Goal: Task Accomplishment & Management: Manage account settings

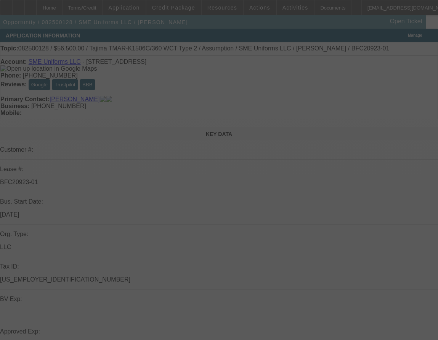
select select "0"
select select "2"
select select "0"
select select "6"
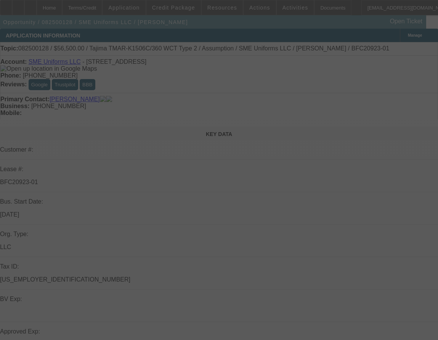
select select "0"
select select "2"
select select "0.1"
select select "4"
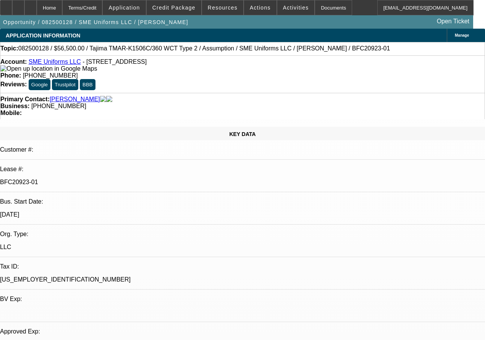
drag, startPoint x: 272, startPoint y: 143, endPoint x: 305, endPoint y: 138, distance: 32.5
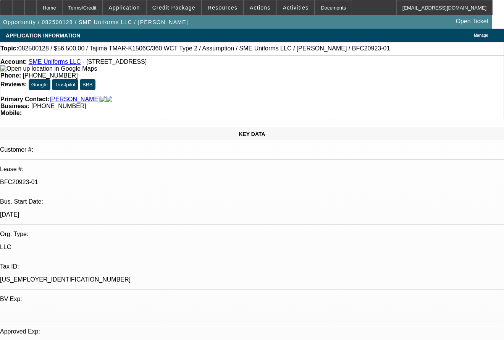
drag, startPoint x: 66, startPoint y: 143, endPoint x: 95, endPoint y: 144, distance: 29.0
click at [95, 179] on p "BFC20923-01" at bounding box center [252, 182] width 504 height 7
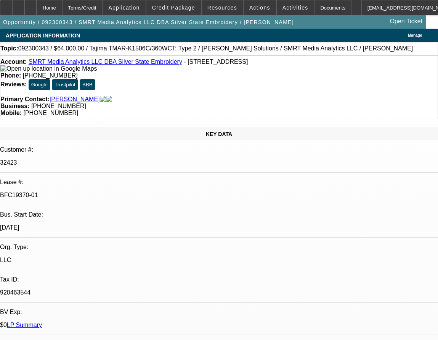
select select "0"
select select "2"
select select "0"
select select "6"
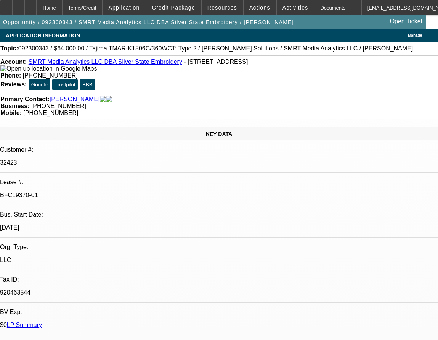
select select "0"
select select "2"
select select "0"
select select "6"
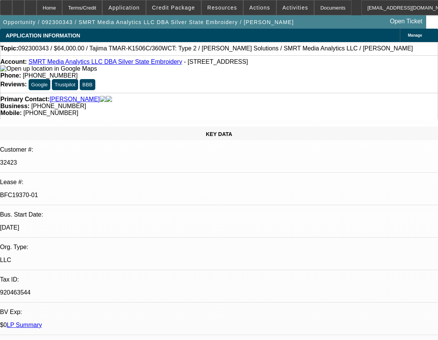
select select "0"
select select "2"
select select "0"
select select "6"
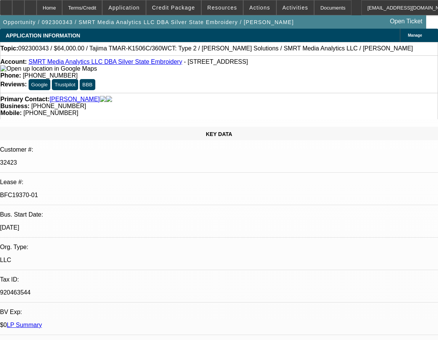
select select "0"
select select "2"
select select "0"
select select "6"
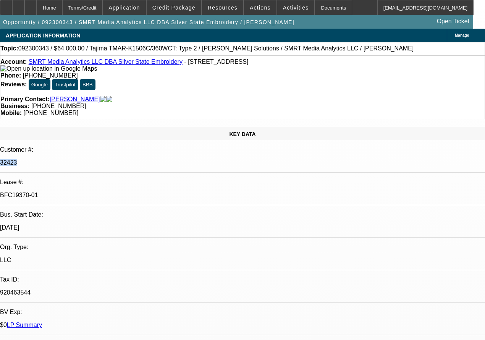
drag, startPoint x: 78, startPoint y: 139, endPoint x: 62, endPoint y: 137, distance: 16.5
click at [63, 159] on div "32423" at bounding box center [242, 162] width 485 height 7
drag, startPoint x: 270, startPoint y: 150, endPoint x: 310, endPoint y: 153, distance: 40.2
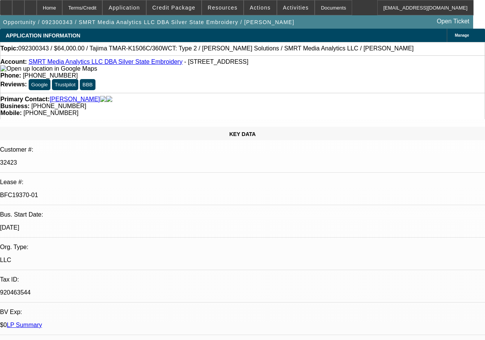
drag, startPoint x: 272, startPoint y: 150, endPoint x: 306, endPoint y: 148, distance: 34.0
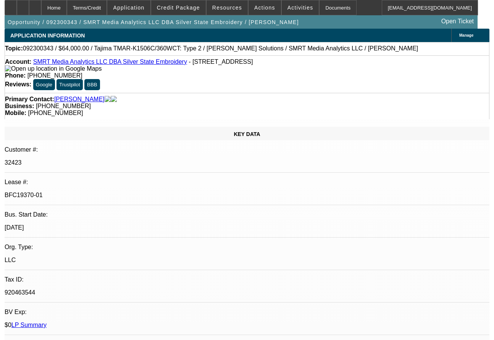
scroll to position [74, 0]
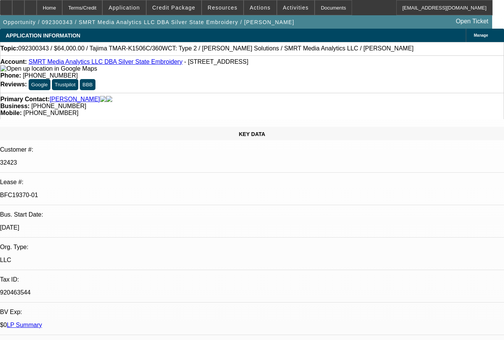
drag, startPoint x: 97, startPoint y: 137, endPoint x: 8, endPoint y: 127, distance: 89.5
click at [8, 127] on div "KEY DATA Customer #: 32423 Lease #: BFC19370-01 Bus. Start Date: 9/1/22 Org. Ty…" at bounding box center [252, 317] width 504 height 380
click at [93, 192] on p "BFC19370-01" at bounding box center [252, 195] width 504 height 7
click at [101, 192] on p "BFC19370-01" at bounding box center [252, 195] width 504 height 7
drag, startPoint x: 101, startPoint y: 136, endPoint x: 5, endPoint y: 127, distance: 96.2
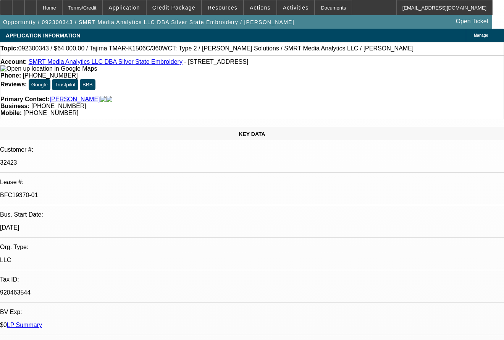
click at [102, 192] on div "BFC19370-01" at bounding box center [252, 195] width 504 height 7
drag, startPoint x: 101, startPoint y: 135, endPoint x: 10, endPoint y: 125, distance: 91.1
click at [10, 127] on div "KEY DATA Customer #: 32423 Lease #: BFC19370-01 Bus. Start Date: 9/1/22 Org. Ty…" at bounding box center [252, 317] width 504 height 380
click at [73, 159] on p "32423" at bounding box center [252, 162] width 504 height 7
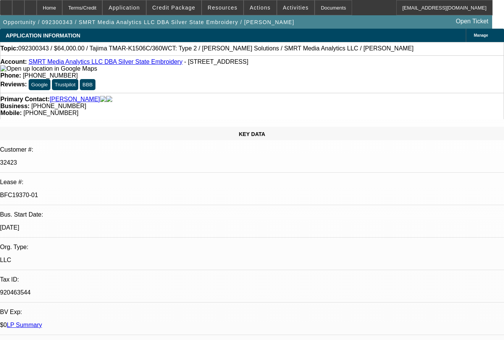
click at [100, 192] on p "BFC19370-01" at bounding box center [252, 195] width 504 height 7
drag, startPoint x: 100, startPoint y: 136, endPoint x: 11, endPoint y: 126, distance: 89.4
click at [11, 127] on div "KEY DATA Customer #: 32423 Lease #: BFC19370-01 Bus. Start Date: 9/1/22 Org. Ty…" at bounding box center [252, 317] width 504 height 380
click at [102, 192] on p "BFC19370-01" at bounding box center [252, 195] width 504 height 7
click at [321, 98] on div "Primary Contact: Groneman, Richard Business: (702) 384-9202 Mobile: (818) 231-4…" at bounding box center [252, 106] width 504 height 26
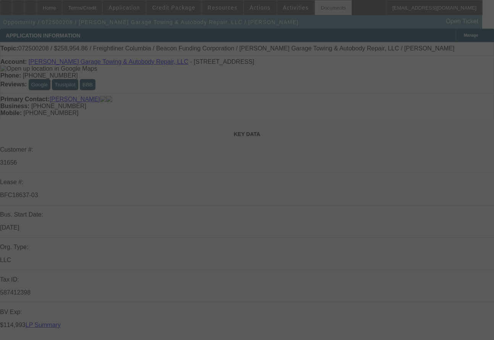
select select "0"
select select "2"
select select "0"
select select "6"
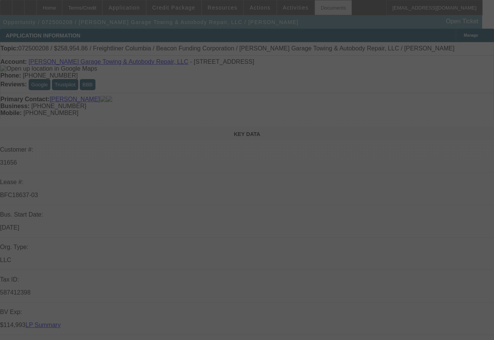
select select "0"
select select "2"
select select "0"
select select "6"
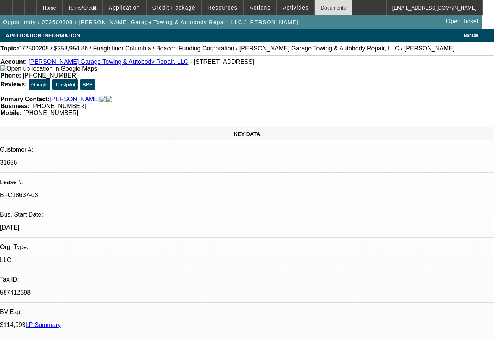
click at [314, 9] on div "Documents" at bounding box center [332, 7] width 37 height 15
